Goal: Information Seeking & Learning: Check status

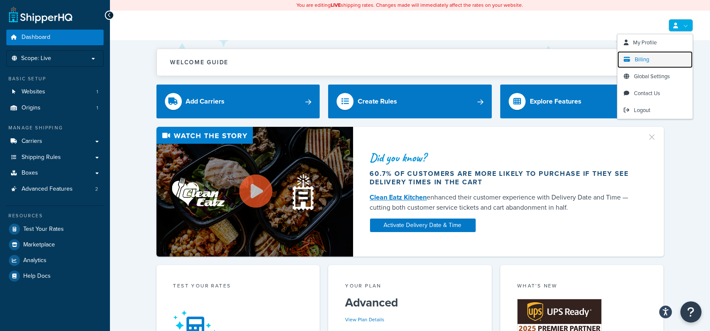
click at [642, 56] on span "Billing" at bounding box center [641, 59] width 14 height 8
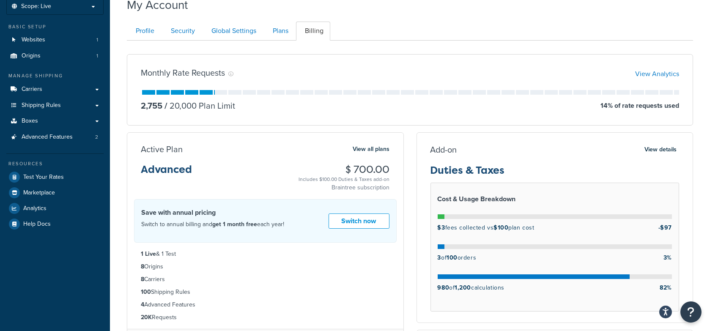
scroll to position [55, 0]
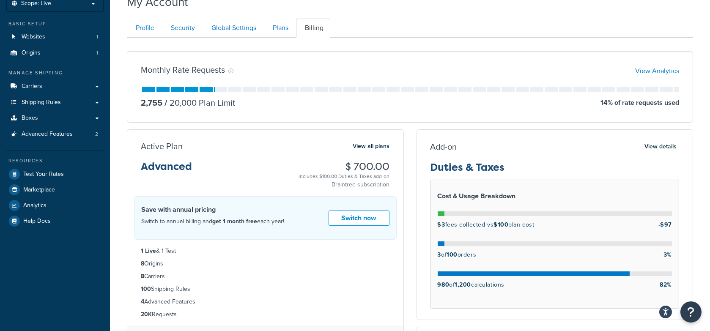
drag, startPoint x: 519, startPoint y: 287, endPoint x: 439, endPoint y: 279, distance: 80.2
click at [437, 281] on div "980 of 1,200 calculations 82%" at bounding box center [554, 286] width 235 height 15
drag, startPoint x: 450, startPoint y: 255, endPoint x: 497, endPoint y: 254, distance: 47.3
click at [497, 254] on div "3 of 100 orders 3%" at bounding box center [554, 256] width 235 height 15
drag, startPoint x: 457, startPoint y: 285, endPoint x: 517, endPoint y: 287, distance: 59.6
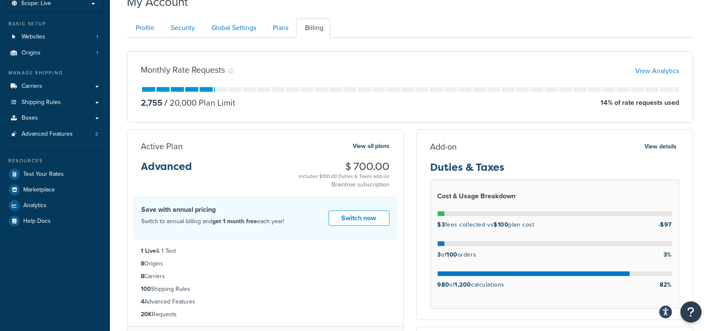
click at [517, 287] on div "980 of 1,200 calculations 82%" at bounding box center [554, 286] width 235 height 15
drag, startPoint x: 502, startPoint y: 279, endPoint x: 510, endPoint y: 282, distance: 7.6
click at [503, 279] on p "980 of 1,200 calculations" at bounding box center [470, 284] width 67 height 11
drag, startPoint x: 518, startPoint y: 284, endPoint x: 459, endPoint y: 282, distance: 58.8
click at [459, 282] on div "980 of 1,200 calculations 82%" at bounding box center [554, 286] width 235 height 15
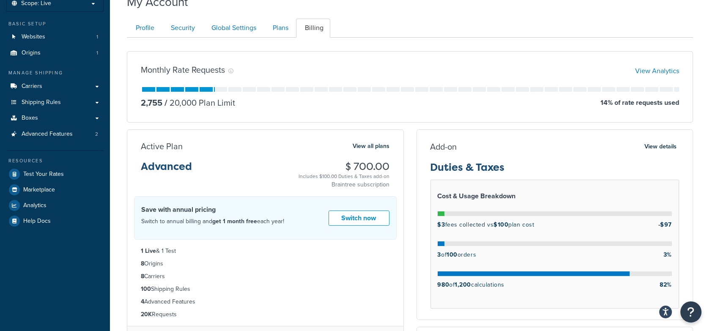
click at [515, 284] on div "980 of 1,200 calculations 82%" at bounding box center [554, 286] width 235 height 15
drag, startPoint x: 512, startPoint y: 284, endPoint x: 456, endPoint y: 283, distance: 55.8
click at [456, 283] on div "980 of 1,200 calculations 82%" at bounding box center [554, 286] width 235 height 15
drag, startPoint x: 484, startPoint y: 254, endPoint x: 448, endPoint y: 252, distance: 35.9
click at [448, 252] on div "3 of 100 orders 3%" at bounding box center [554, 256] width 235 height 15
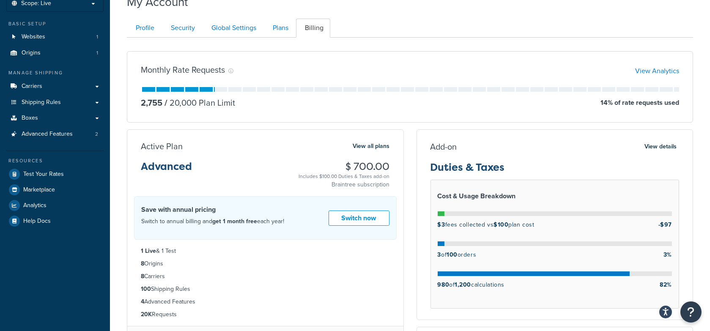
click at [481, 251] on div "3 of 100 orders 3%" at bounding box center [554, 256] width 235 height 15
drag, startPoint x: 482, startPoint y: 253, endPoint x: 449, endPoint y: 252, distance: 32.6
click at [449, 252] on div "3 of 100 orders 3%" at bounding box center [554, 256] width 235 height 15
drag, startPoint x: 513, startPoint y: 283, endPoint x: 458, endPoint y: 283, distance: 54.5
click at [458, 283] on div "980 of 1,200 calculations 82%" at bounding box center [554, 286] width 235 height 15
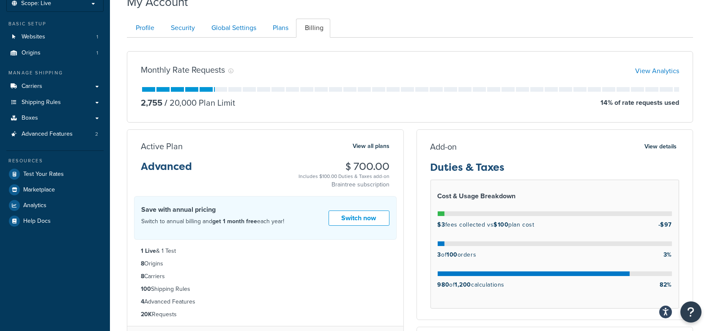
click at [513, 286] on div "980 of 1,200 calculations 82%" at bounding box center [554, 286] width 235 height 15
